Goal: Task Accomplishment & Management: Use online tool/utility

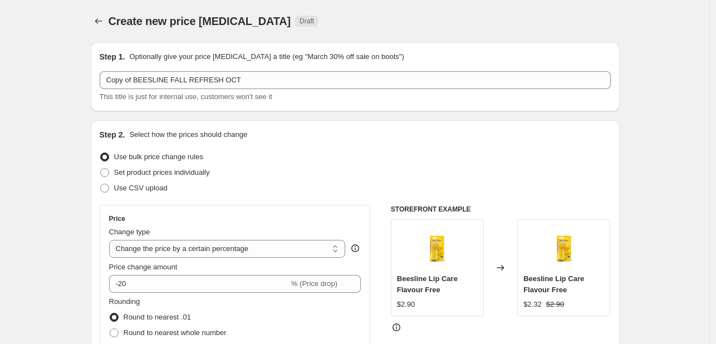
select select "percentage"
select select "tag"
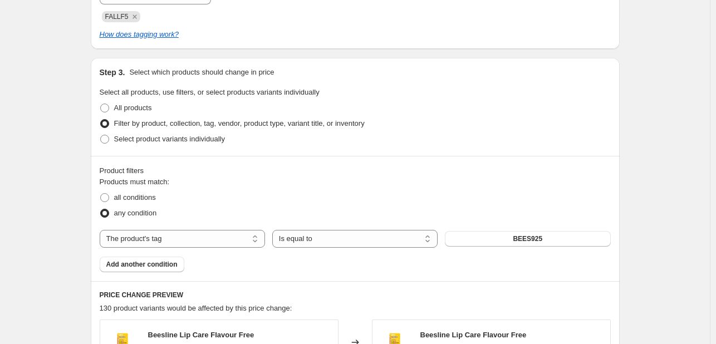
scroll to position [557, 0]
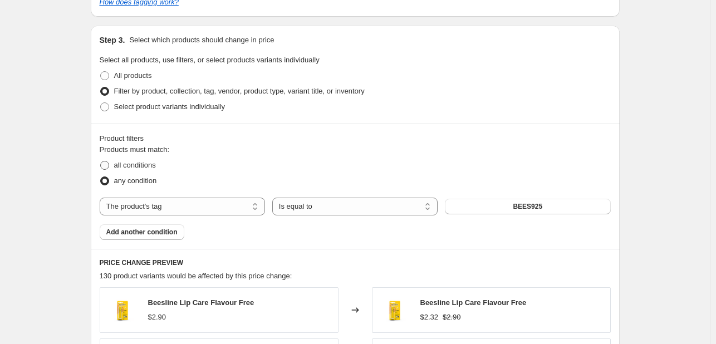
click at [127, 169] on span "all conditions" at bounding box center [135, 165] width 42 height 8
click at [101, 162] on input "all conditions" at bounding box center [100, 161] width 1 height 1
radio input "true"
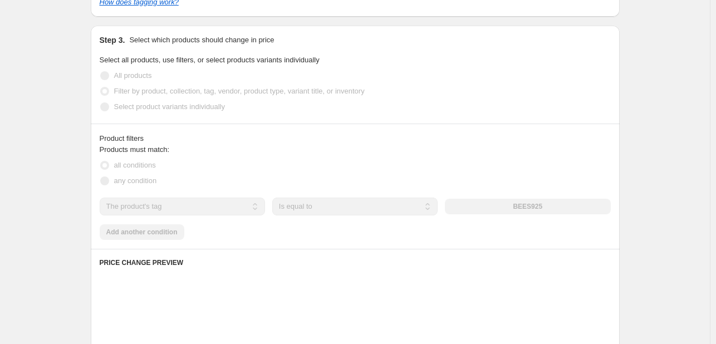
click at [376, 175] on div "any condition" at bounding box center [355, 181] width 511 height 16
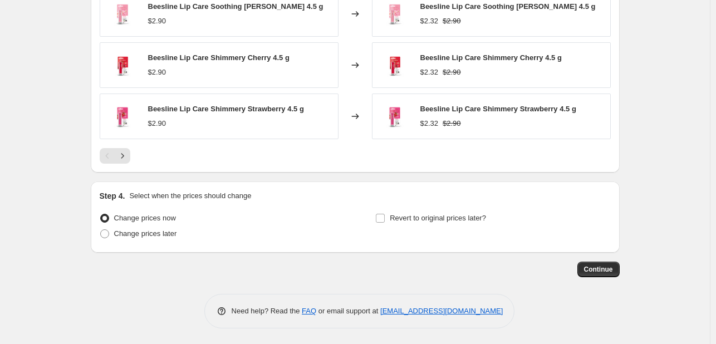
scroll to position [956, 0]
click at [426, 220] on span "Revert to original prices later?" at bounding box center [438, 218] width 96 height 8
click at [385, 220] on input "Revert to original prices later?" at bounding box center [380, 218] width 9 height 9
checkbox input "true"
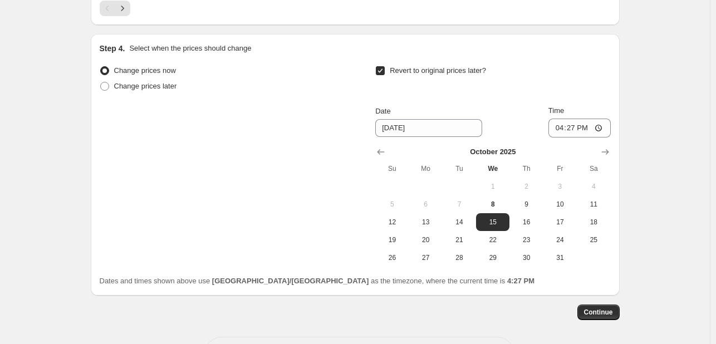
scroll to position [1147, 0]
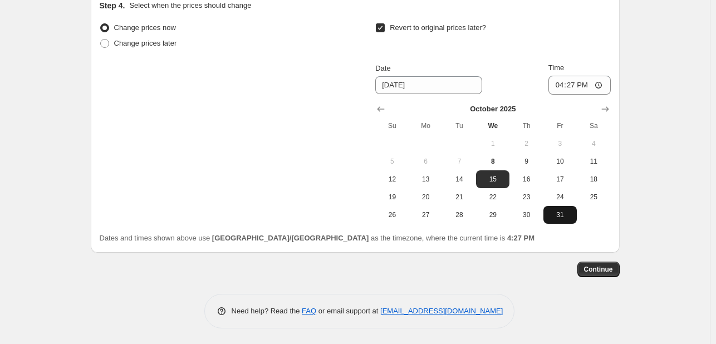
click at [568, 212] on span "31" at bounding box center [560, 215] width 25 height 9
type input "[DATE]"
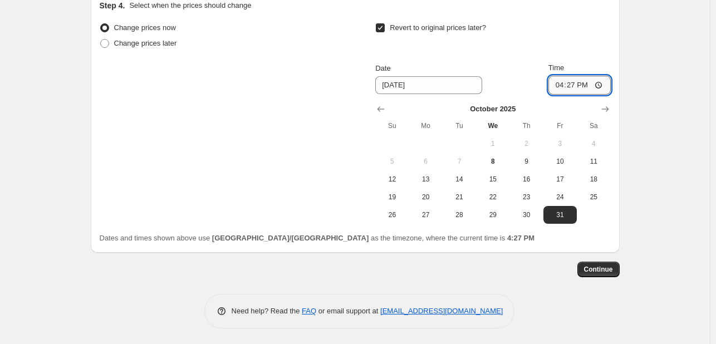
click at [562, 87] on input "16:27" at bounding box center [580, 85] width 62 height 19
type input "23:55"
click at [602, 270] on span "Continue" at bounding box center [598, 269] width 29 height 9
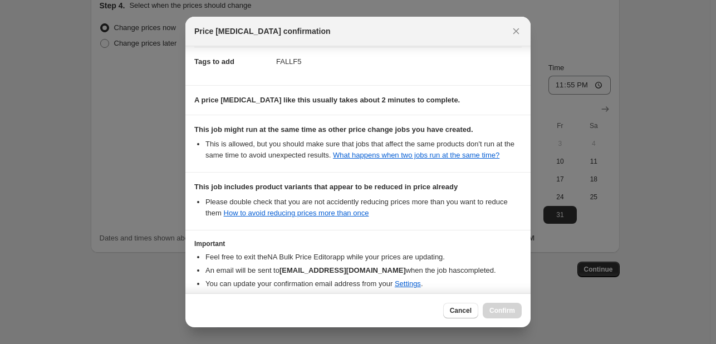
scroll to position [233, 0]
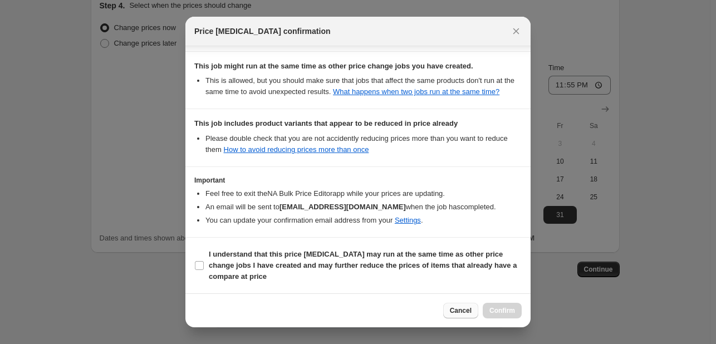
click at [456, 316] on button "Cancel" at bounding box center [460, 311] width 35 height 16
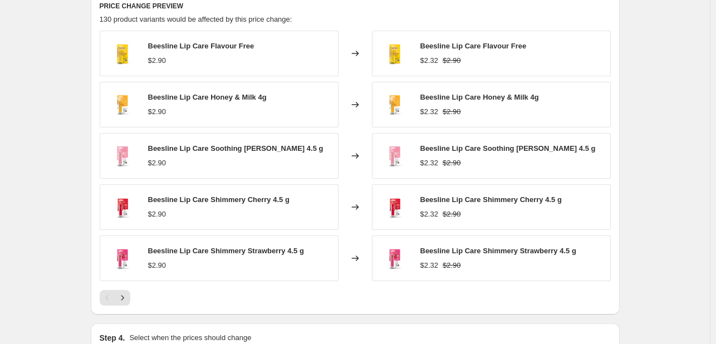
scroll to position [812, 0]
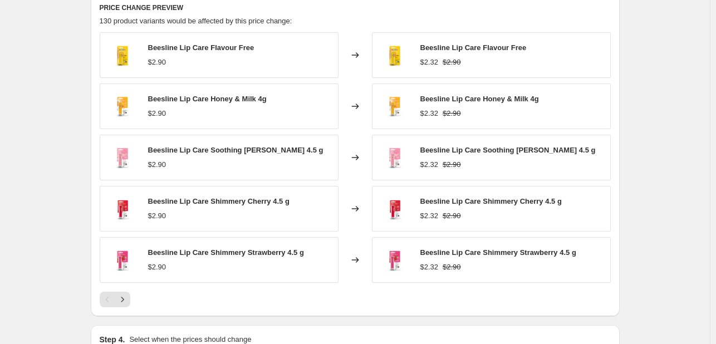
click at [128, 310] on div "PRICE CHANGE PREVIEW 130 product variants would be affected by this price chang…" at bounding box center [355, 155] width 529 height 323
click at [127, 297] on icon "Next" at bounding box center [122, 299] width 11 height 11
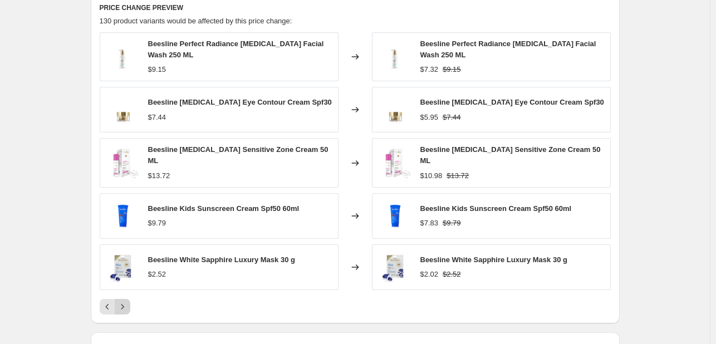
click at [127, 301] on icon "Next" at bounding box center [122, 306] width 11 height 11
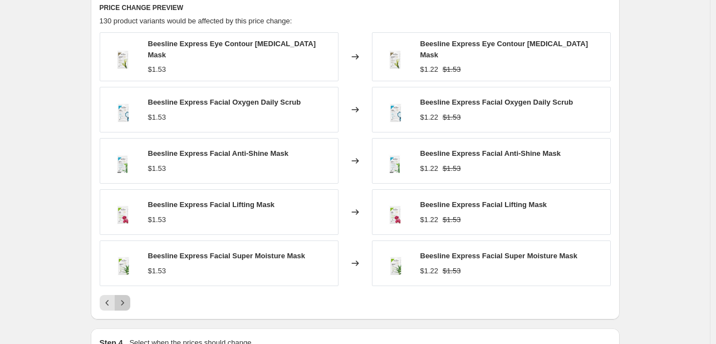
click at [127, 298] on icon "Next" at bounding box center [122, 303] width 11 height 11
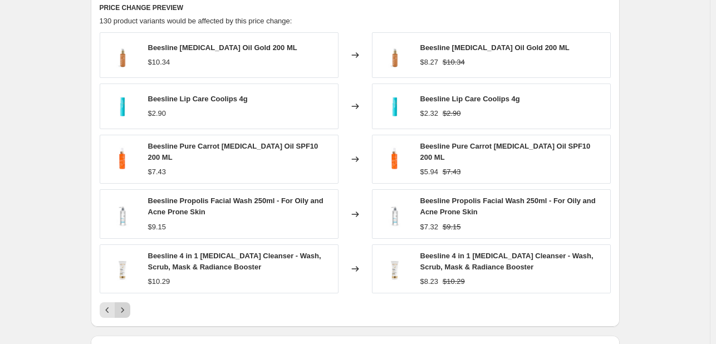
click at [127, 297] on div "Beesline [MEDICAL_DATA] Oil Gold 200 ML $10.34 Changed to Beesline [MEDICAL_DAT…" at bounding box center [355, 175] width 511 height 286
click at [129, 313] on button "Next" at bounding box center [123, 311] width 16 height 16
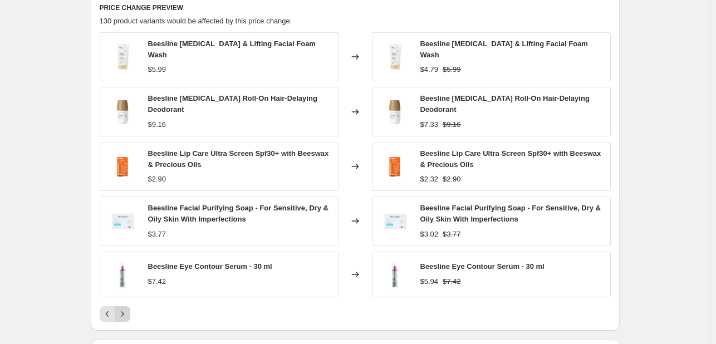
click at [128, 309] on icon "Next" at bounding box center [122, 314] width 11 height 11
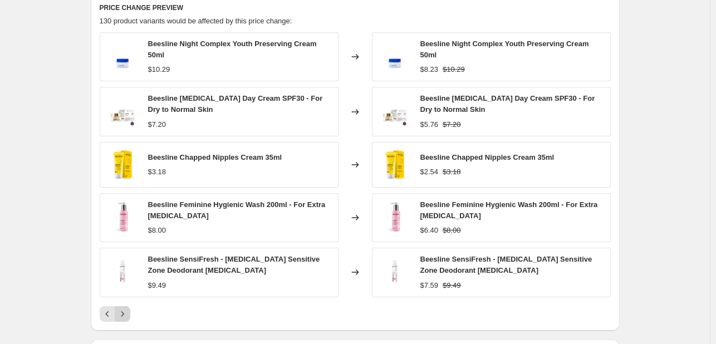
click at [128, 309] on icon "Next" at bounding box center [122, 314] width 11 height 11
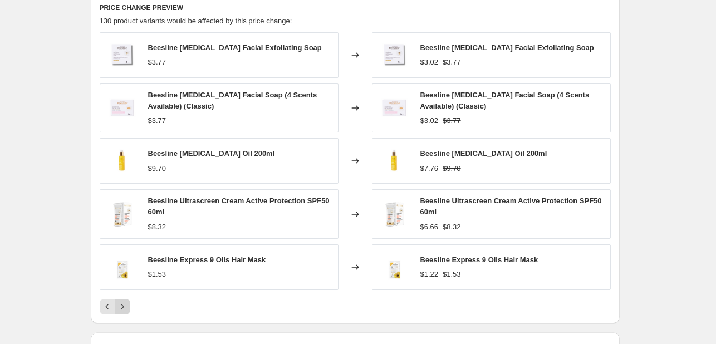
click at [128, 306] on icon "Next" at bounding box center [122, 306] width 11 height 11
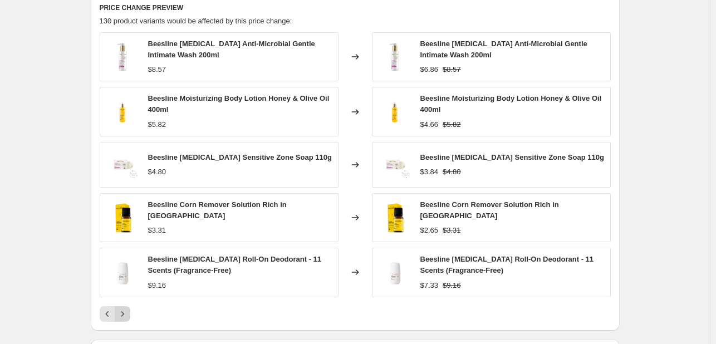
click at [128, 309] on icon "Next" at bounding box center [122, 314] width 11 height 11
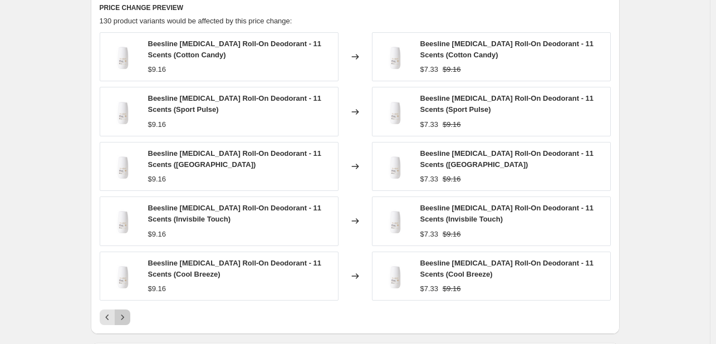
click at [130, 311] on button "Next" at bounding box center [123, 318] width 16 height 16
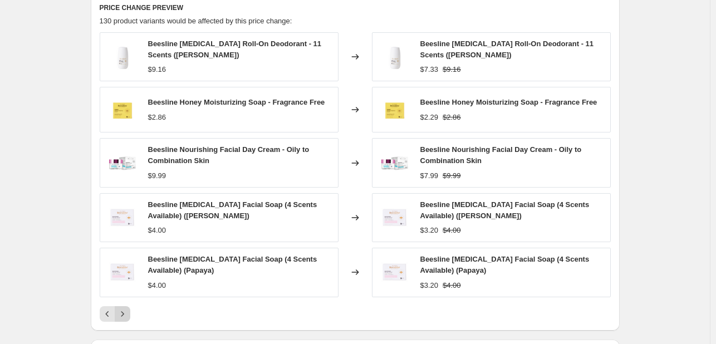
click at [130, 311] on button "Next" at bounding box center [123, 314] width 16 height 16
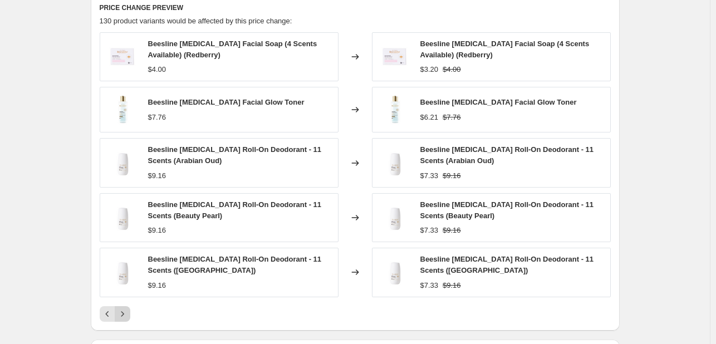
click at [130, 311] on button "Next" at bounding box center [123, 314] width 16 height 16
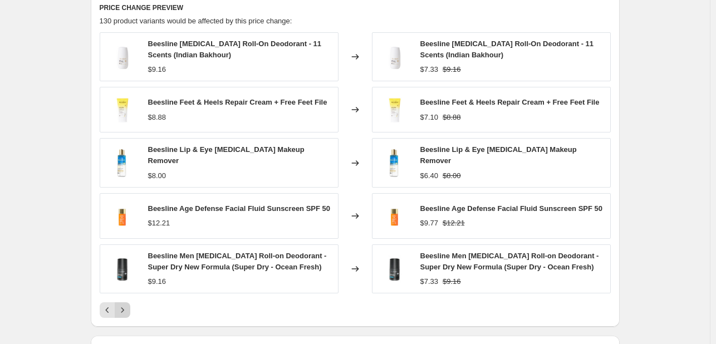
click at [126, 308] on icon "Next" at bounding box center [122, 310] width 11 height 11
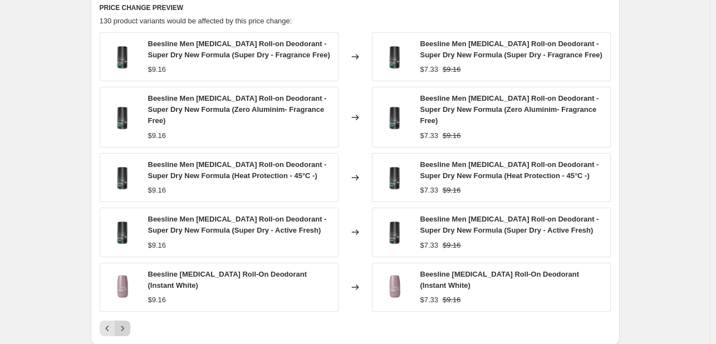
click at [126, 321] on button "Next" at bounding box center [123, 329] width 16 height 16
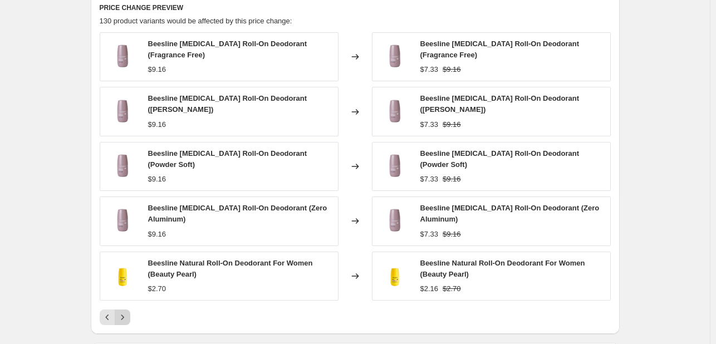
click at [126, 313] on icon "Next" at bounding box center [122, 317] width 11 height 11
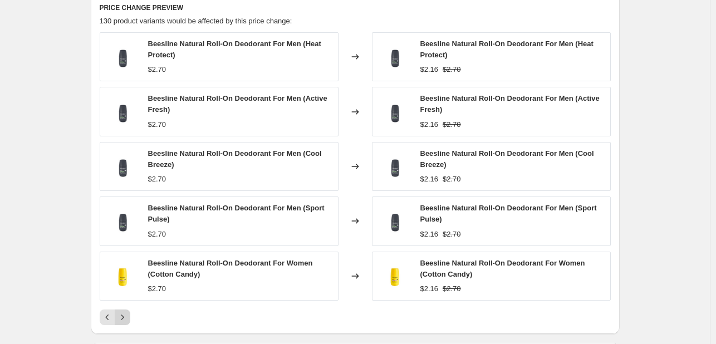
click at [126, 313] on icon "Next" at bounding box center [122, 317] width 11 height 11
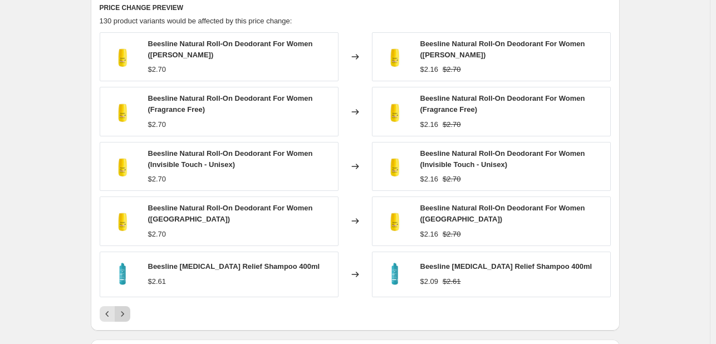
click at [126, 313] on icon "Next" at bounding box center [122, 314] width 11 height 11
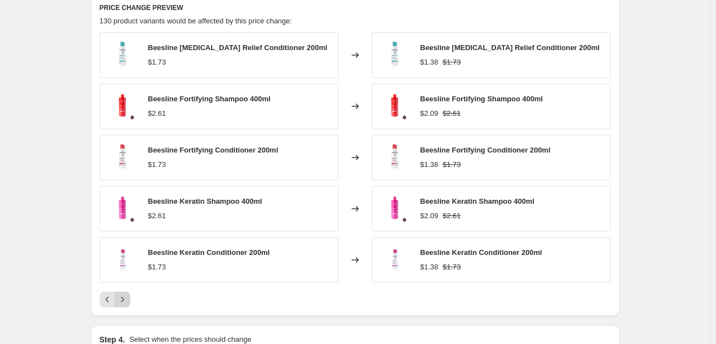
click at [126, 313] on div "PRICE CHANGE PREVIEW 130 product variants would be affected by this price chang…" at bounding box center [355, 155] width 529 height 323
click at [127, 301] on icon "Next" at bounding box center [122, 299] width 11 height 11
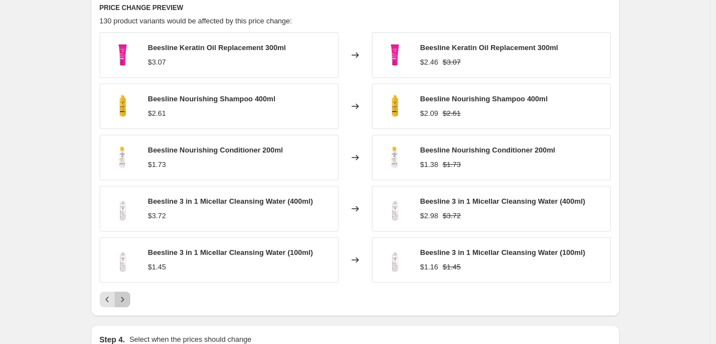
click at [127, 301] on icon "Next" at bounding box center [122, 299] width 11 height 11
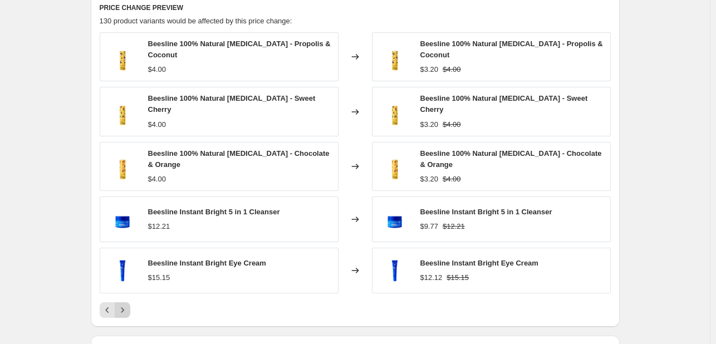
click at [127, 305] on icon "Next" at bounding box center [122, 310] width 11 height 11
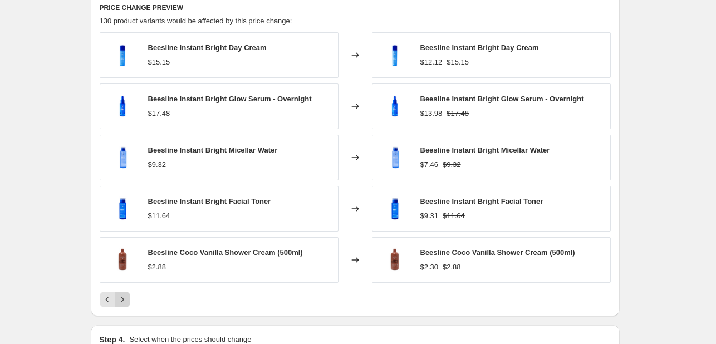
click at [127, 301] on icon "Next" at bounding box center [122, 299] width 11 height 11
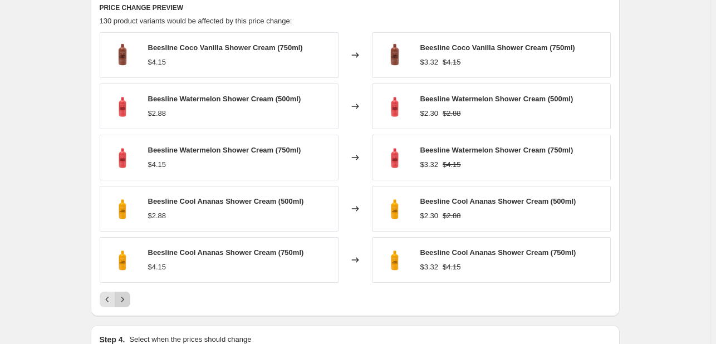
click at [127, 301] on icon "Next" at bounding box center [122, 299] width 11 height 11
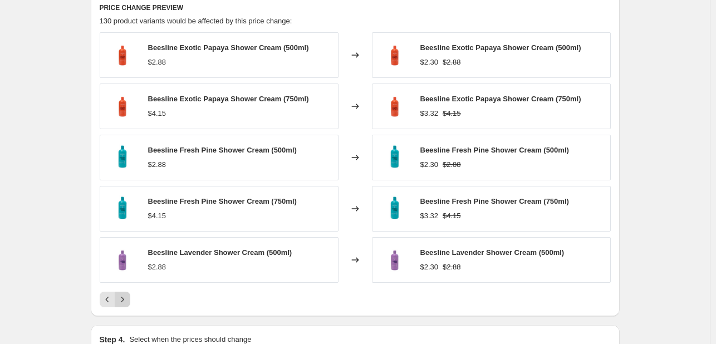
click at [127, 301] on icon "Next" at bounding box center [122, 299] width 11 height 11
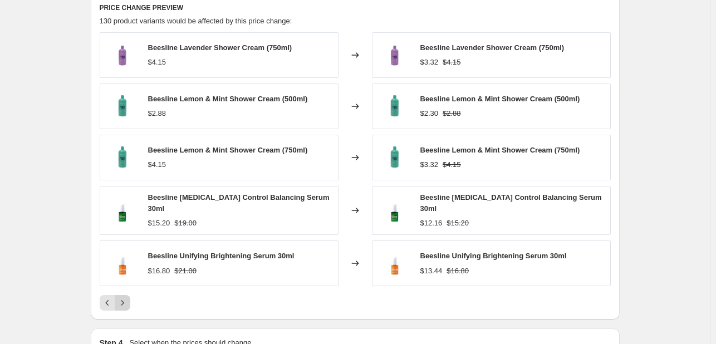
click at [127, 301] on icon "Next" at bounding box center [122, 303] width 11 height 11
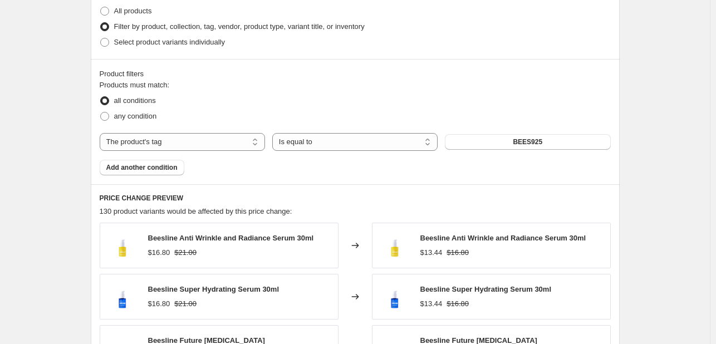
scroll to position [589, 0]
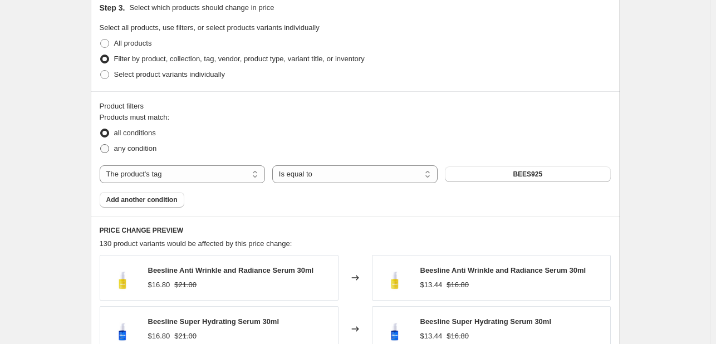
click at [143, 150] on span "any condition" at bounding box center [135, 148] width 43 height 8
click at [101, 145] on input "any condition" at bounding box center [100, 144] width 1 height 1
radio input "true"
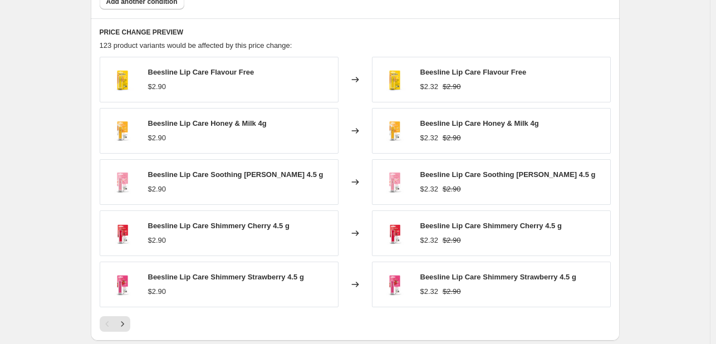
scroll to position [868, 0]
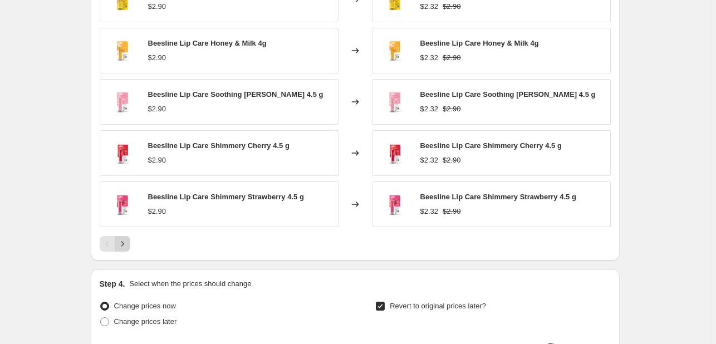
click at [123, 242] on icon "Next" at bounding box center [122, 243] width 11 height 11
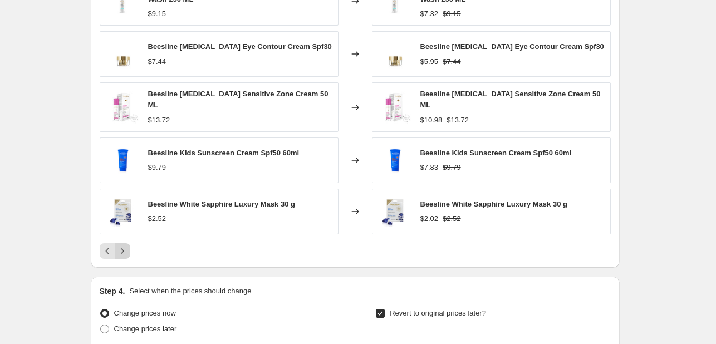
click at [126, 246] on icon "Next" at bounding box center [122, 251] width 11 height 11
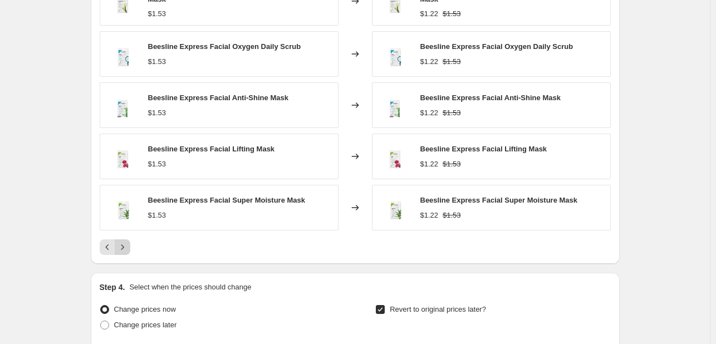
scroll to position [812, 0]
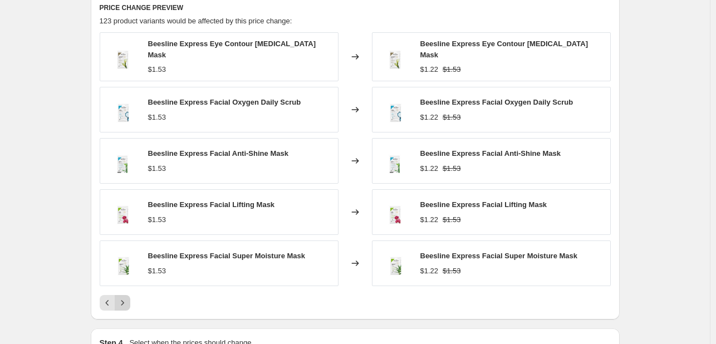
click at [128, 303] on icon "Next" at bounding box center [122, 303] width 11 height 11
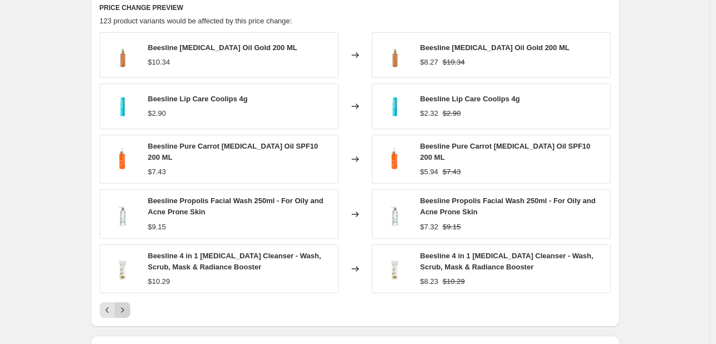
click at [128, 305] on icon "Next" at bounding box center [122, 310] width 11 height 11
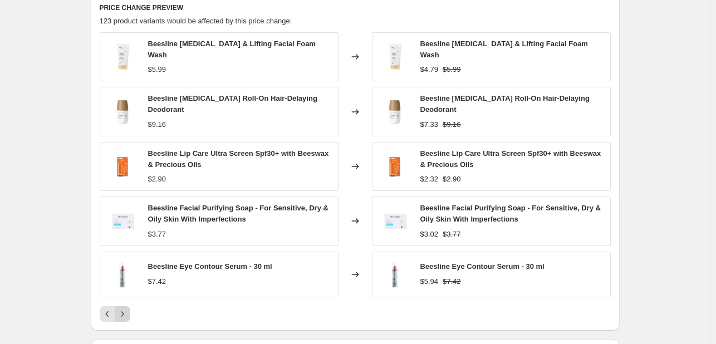
click at [128, 309] on icon "Next" at bounding box center [122, 314] width 11 height 11
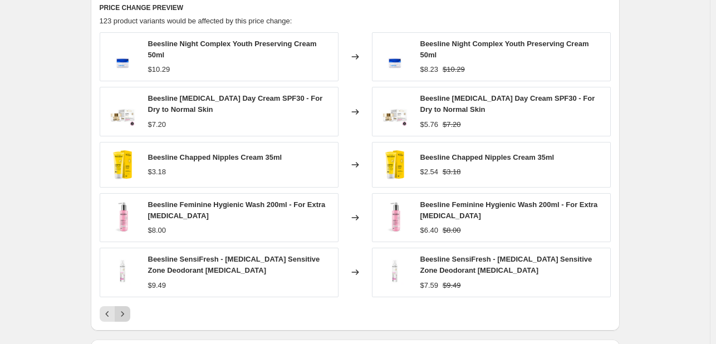
click at [130, 306] on button "Next" at bounding box center [123, 314] width 16 height 16
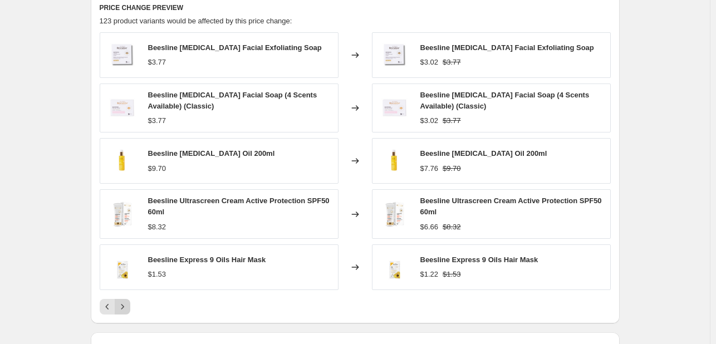
click at [128, 303] on icon "Next" at bounding box center [122, 306] width 11 height 11
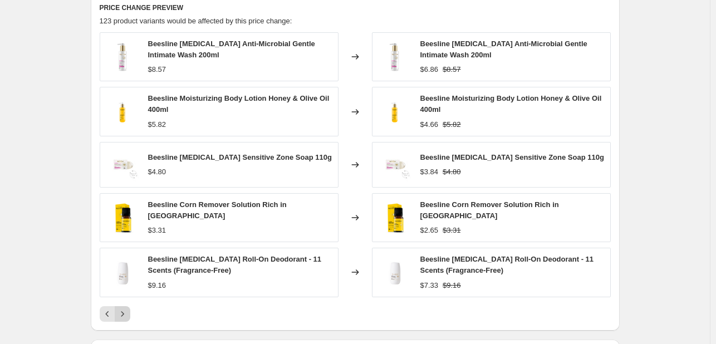
click at [130, 306] on button "Next" at bounding box center [123, 314] width 16 height 16
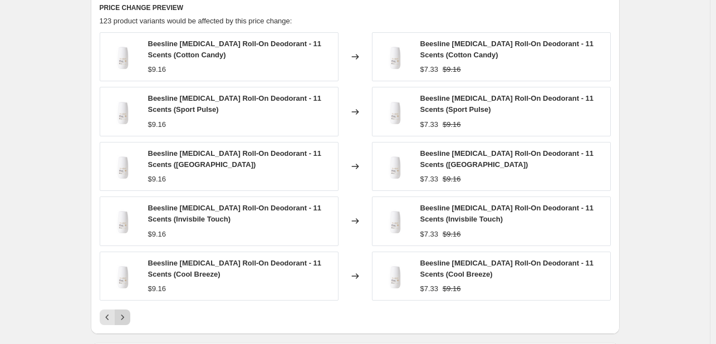
click at [130, 303] on div "Beesline [MEDICAL_DATA] Roll-On Deodorant - 11 Scents (Cotton Candy) $9.16 Chan…" at bounding box center [355, 178] width 511 height 293
click at [130, 312] on button "Next" at bounding box center [123, 318] width 16 height 16
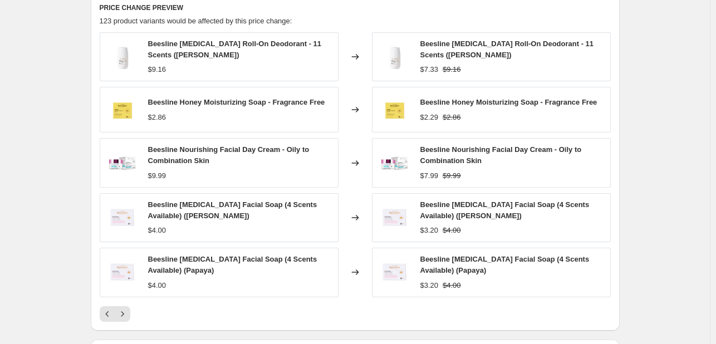
click at [116, 323] on div "PRICE CHANGE PREVIEW 123 product variants would be affected by this price chang…" at bounding box center [355, 162] width 529 height 337
click at [121, 319] on button "Next" at bounding box center [123, 314] width 16 height 16
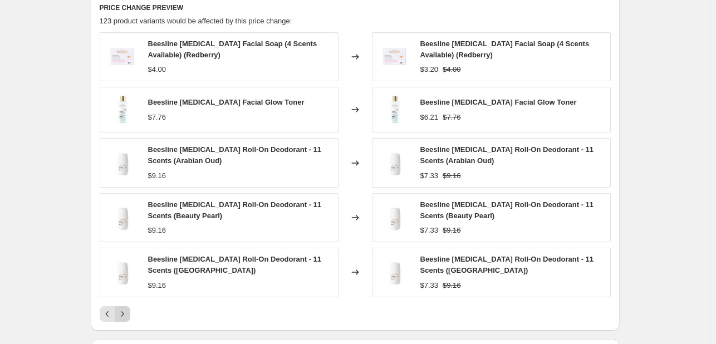
click at [126, 317] on icon "Next" at bounding box center [122, 314] width 11 height 11
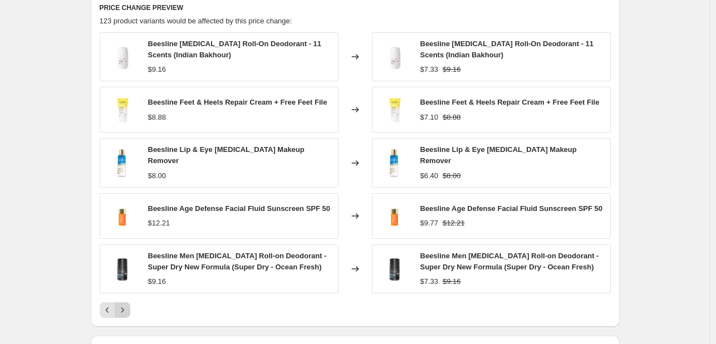
click at [126, 317] on div "PRICE CHANGE PREVIEW 123 product variants would be affected by this price chang…" at bounding box center [355, 161] width 529 height 334
click at [126, 308] on icon "Next" at bounding box center [122, 310] width 11 height 11
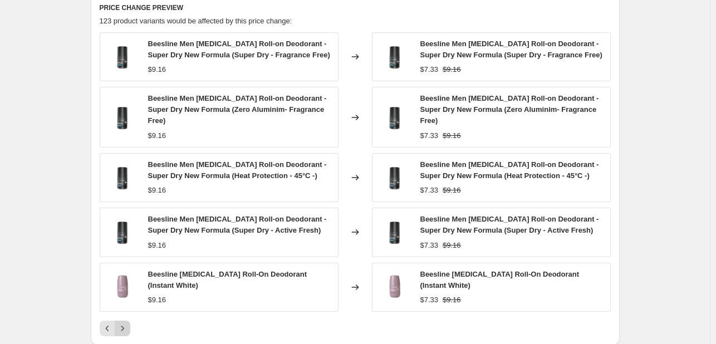
click at [126, 321] on button "Next" at bounding box center [123, 329] width 16 height 16
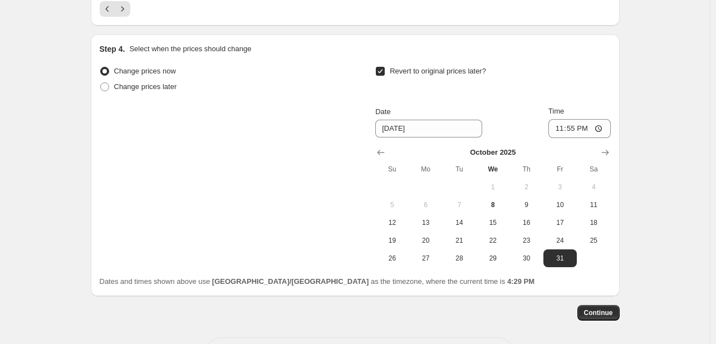
scroll to position [1147, 0]
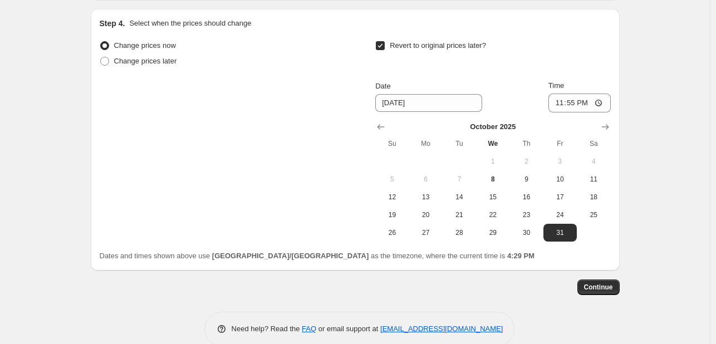
click at [606, 283] on span "Continue" at bounding box center [598, 287] width 29 height 9
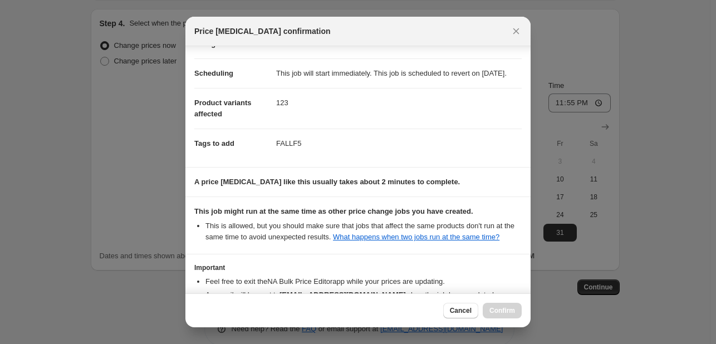
scroll to position [164, 0]
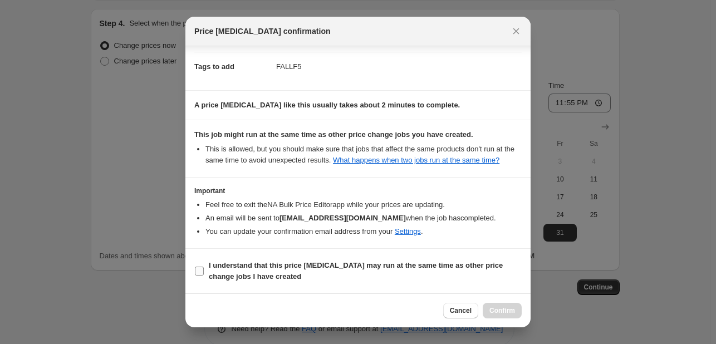
click at [415, 271] on span "I understand that this price [MEDICAL_DATA] may run at the same time as other p…" at bounding box center [365, 271] width 313 height 22
click at [204, 271] on input "I understand that this price [MEDICAL_DATA] may run at the same time as other p…" at bounding box center [199, 271] width 9 height 9
checkbox input "true"
click at [500, 308] on span "Confirm" at bounding box center [503, 310] width 26 height 9
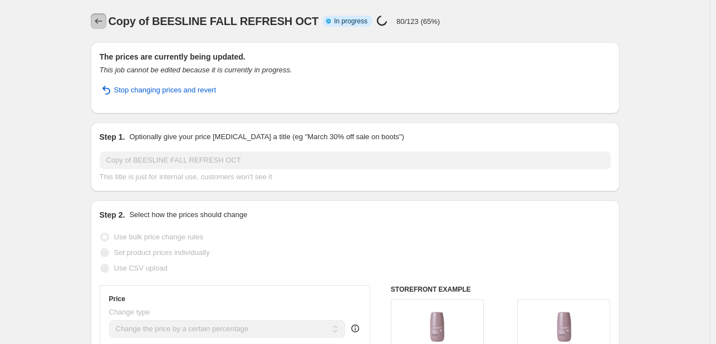
click at [101, 18] on icon "Price change jobs" at bounding box center [98, 21] width 11 height 11
